Goal: Find specific fact

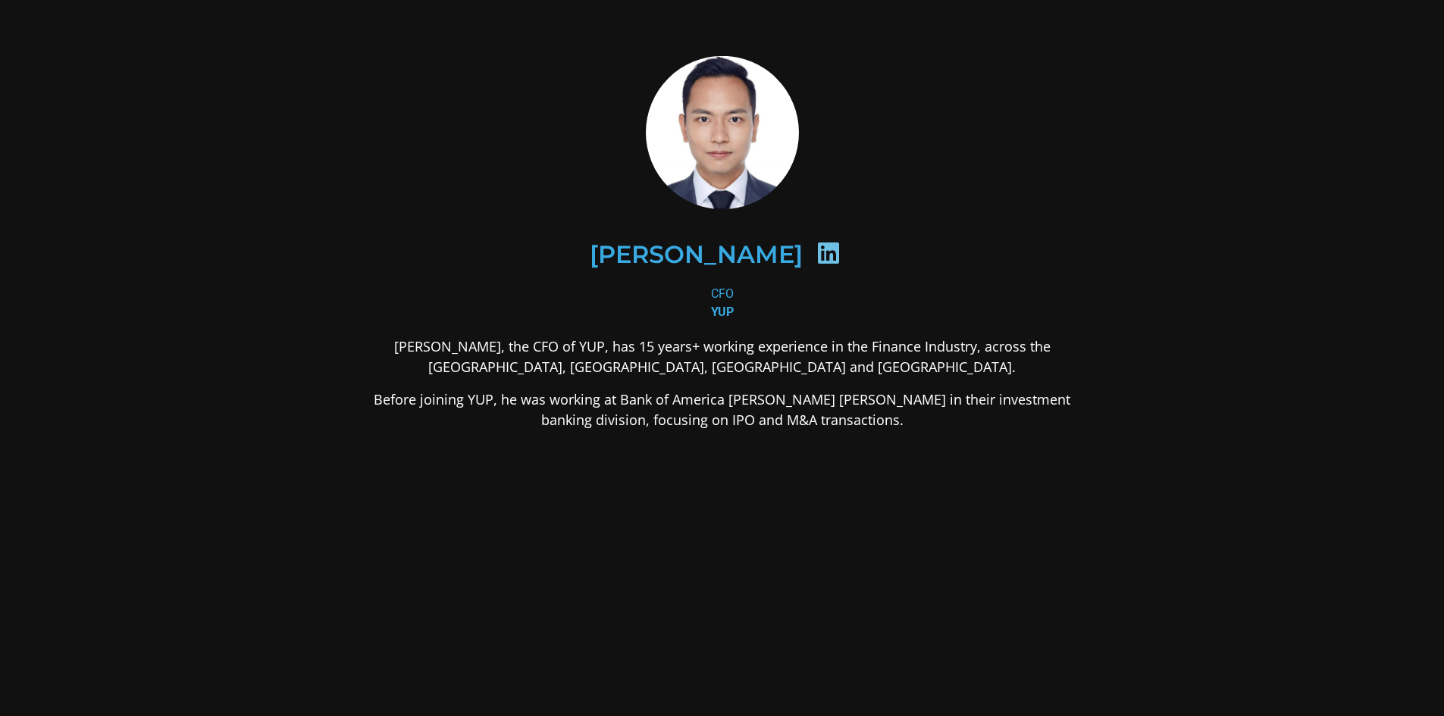
click at [816, 255] on icon at bounding box center [828, 253] width 24 height 24
drag, startPoint x: 753, startPoint y: 183, endPoint x: 744, endPoint y: 215, distance: 33.1
click at [753, 182] on div "[PERSON_NAME]" at bounding box center [722, 255] width 737 height 152
click at [728, 221] on div "[PERSON_NAME]" at bounding box center [721, 254] width 663 height 78
click at [724, 181] on div "[PERSON_NAME]" at bounding box center [722, 255] width 737 height 152
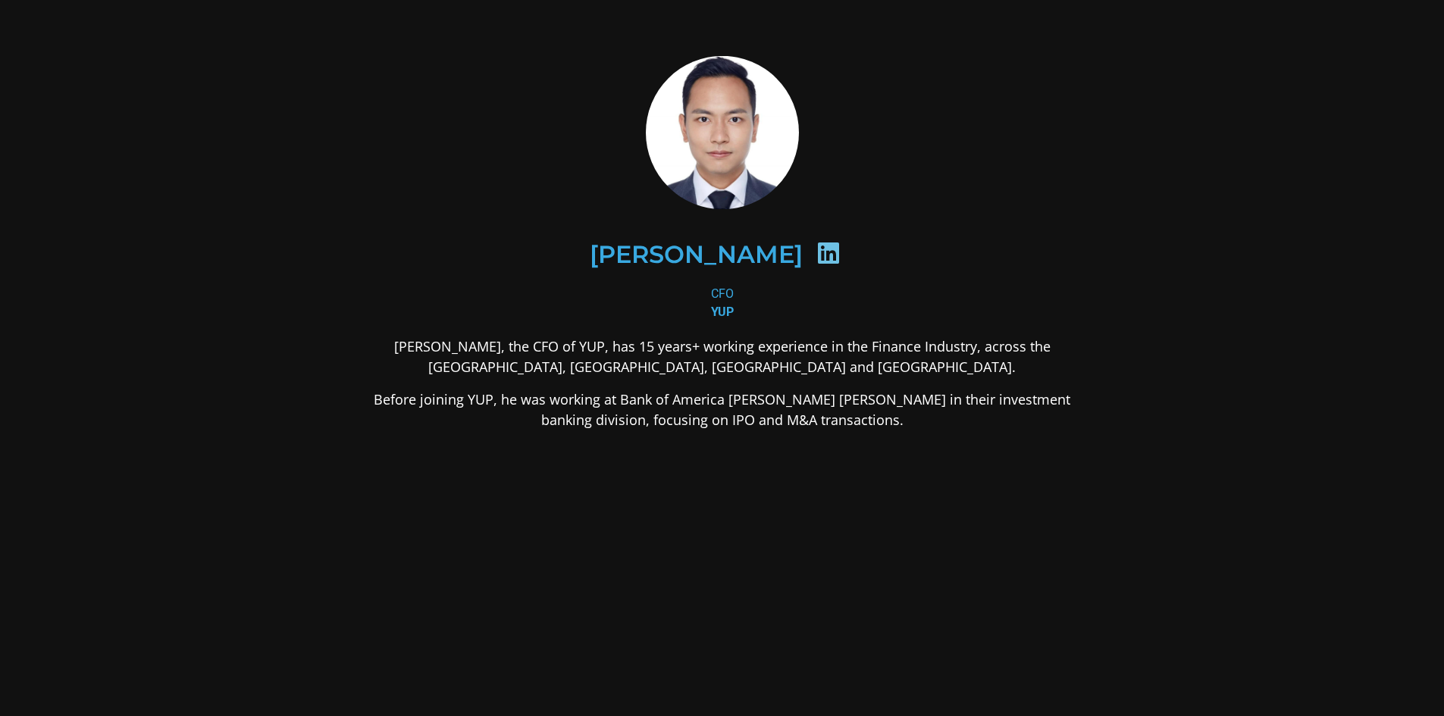
click at [717, 179] on div "[PERSON_NAME]" at bounding box center [722, 255] width 737 height 152
click at [704, 268] on div "[PERSON_NAME]" at bounding box center [721, 254] width 663 height 78
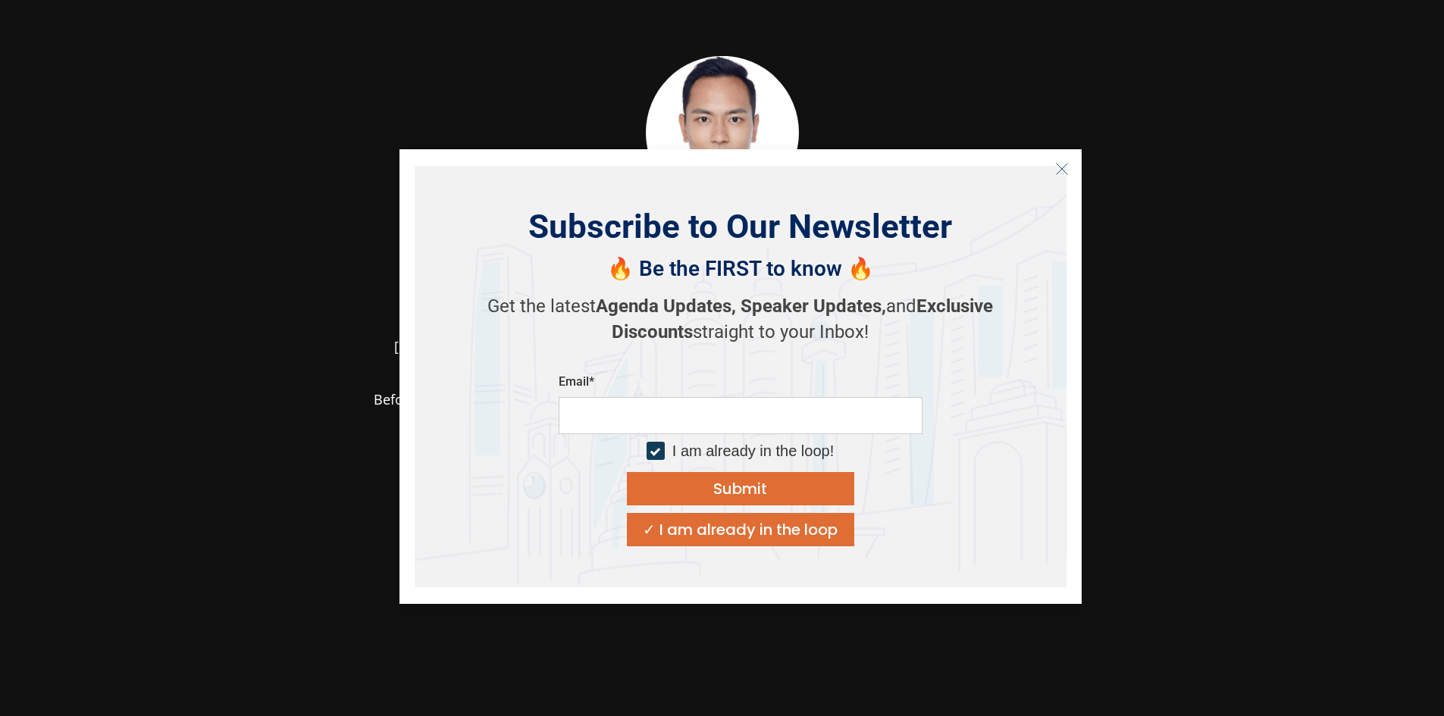
click at [1068, 165] on icon "Close" at bounding box center [1062, 169] width 14 height 14
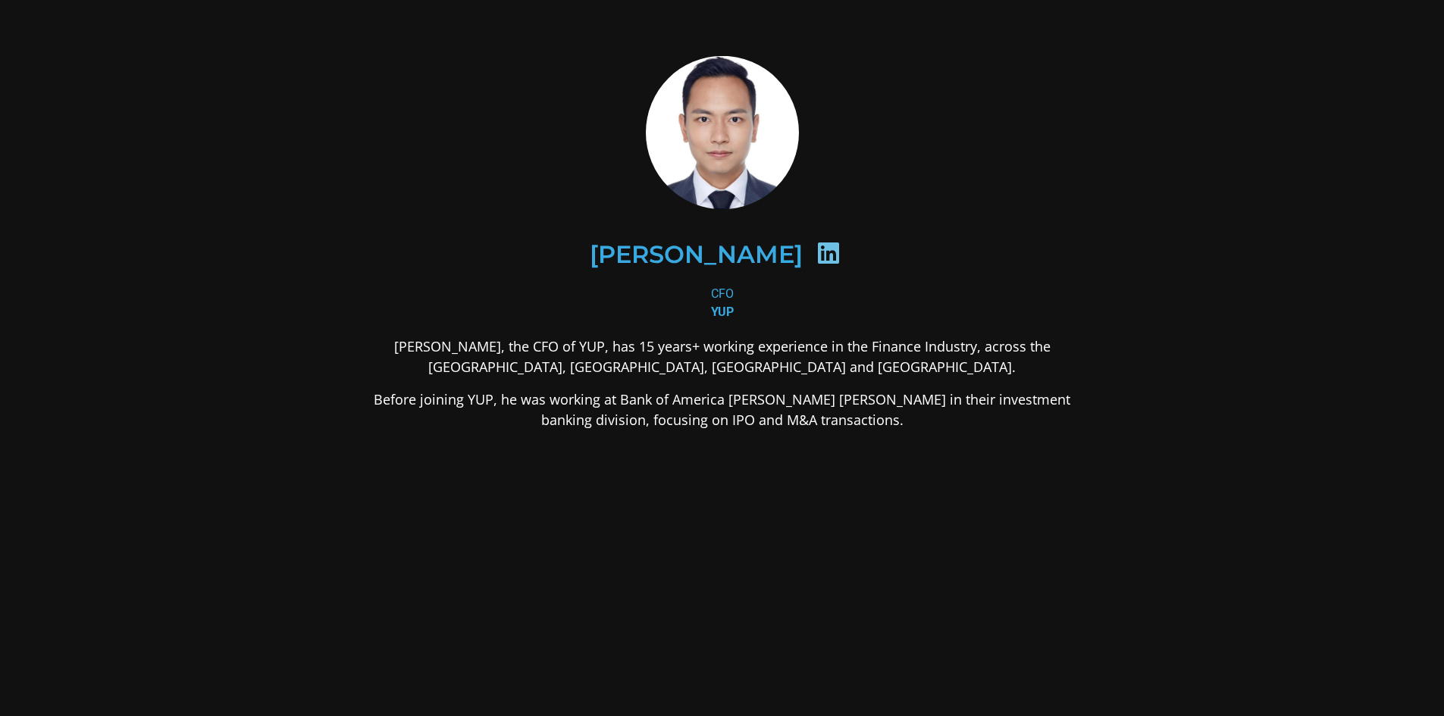
click at [663, 414] on p "Before joining YUP, he was working at Bank of America [PERSON_NAME] [PERSON_NAM…" at bounding box center [722, 410] width 737 height 41
click at [723, 311] on b "YUP" at bounding box center [722, 312] width 23 height 14
click at [725, 293] on div "CFO YUP" at bounding box center [722, 303] width 737 height 36
click at [710, 246] on h2 "[PERSON_NAME]" at bounding box center [696, 255] width 213 height 24
click at [816, 243] on icon at bounding box center [828, 253] width 24 height 24
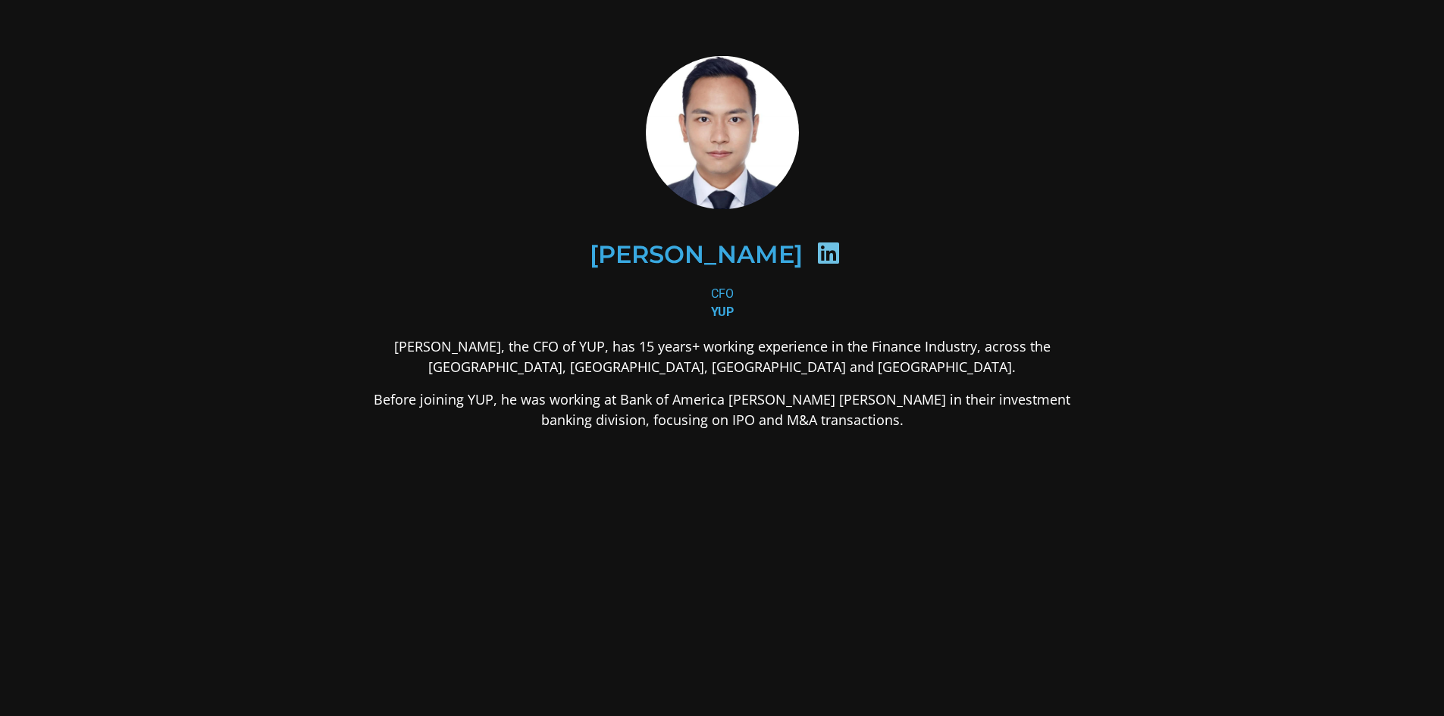
click at [816, 246] on icon at bounding box center [828, 253] width 24 height 24
drag, startPoint x: 765, startPoint y: 255, endPoint x: 625, endPoint y: 249, distance: 139.6
click at [625, 249] on div "[PERSON_NAME]" at bounding box center [721, 254] width 663 height 78
copy div "[PERSON_NAME]"
